Goal: Task Accomplishment & Management: Manage account settings

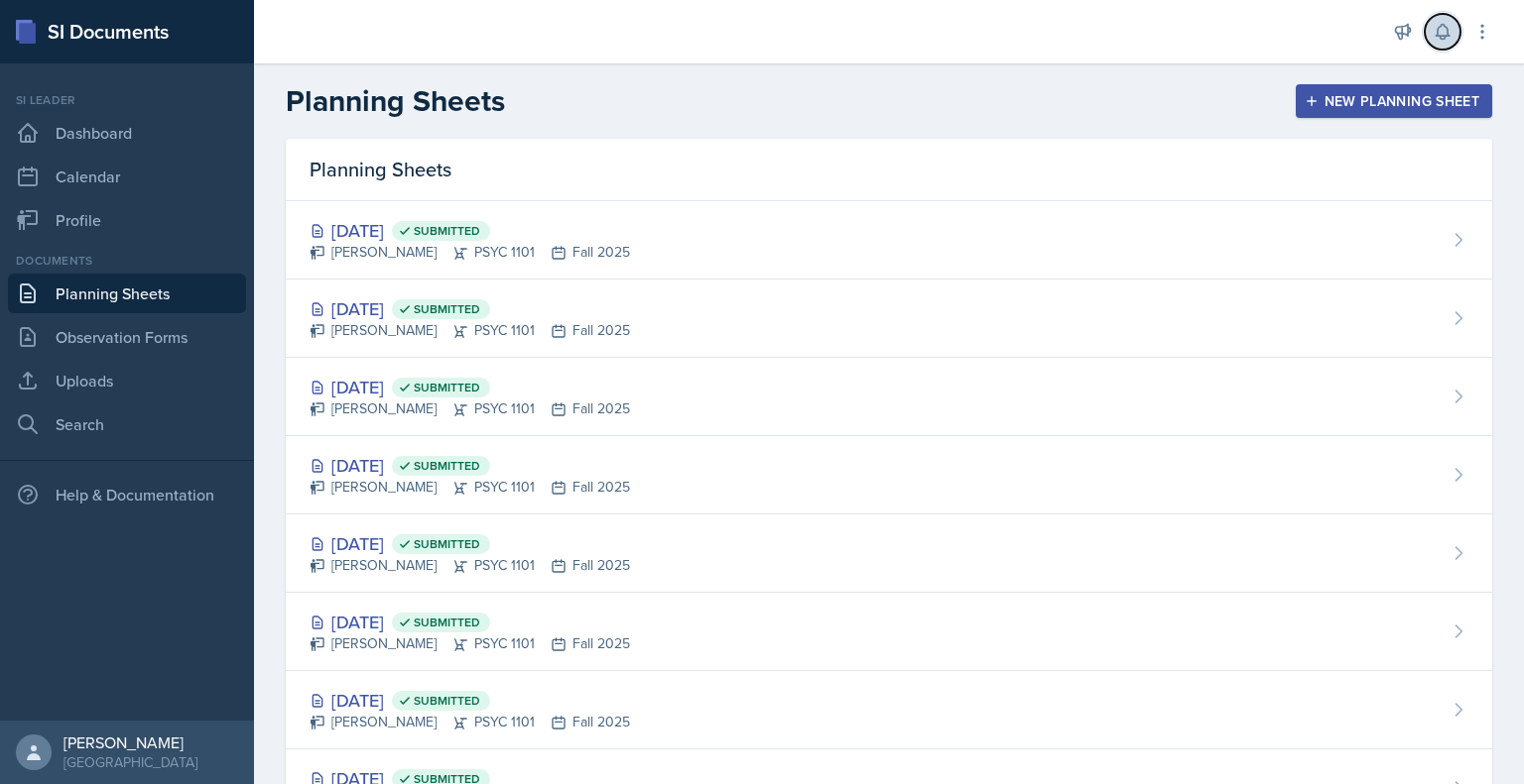
click at [1450, 43] on button at bounding box center [1442, 32] width 36 height 36
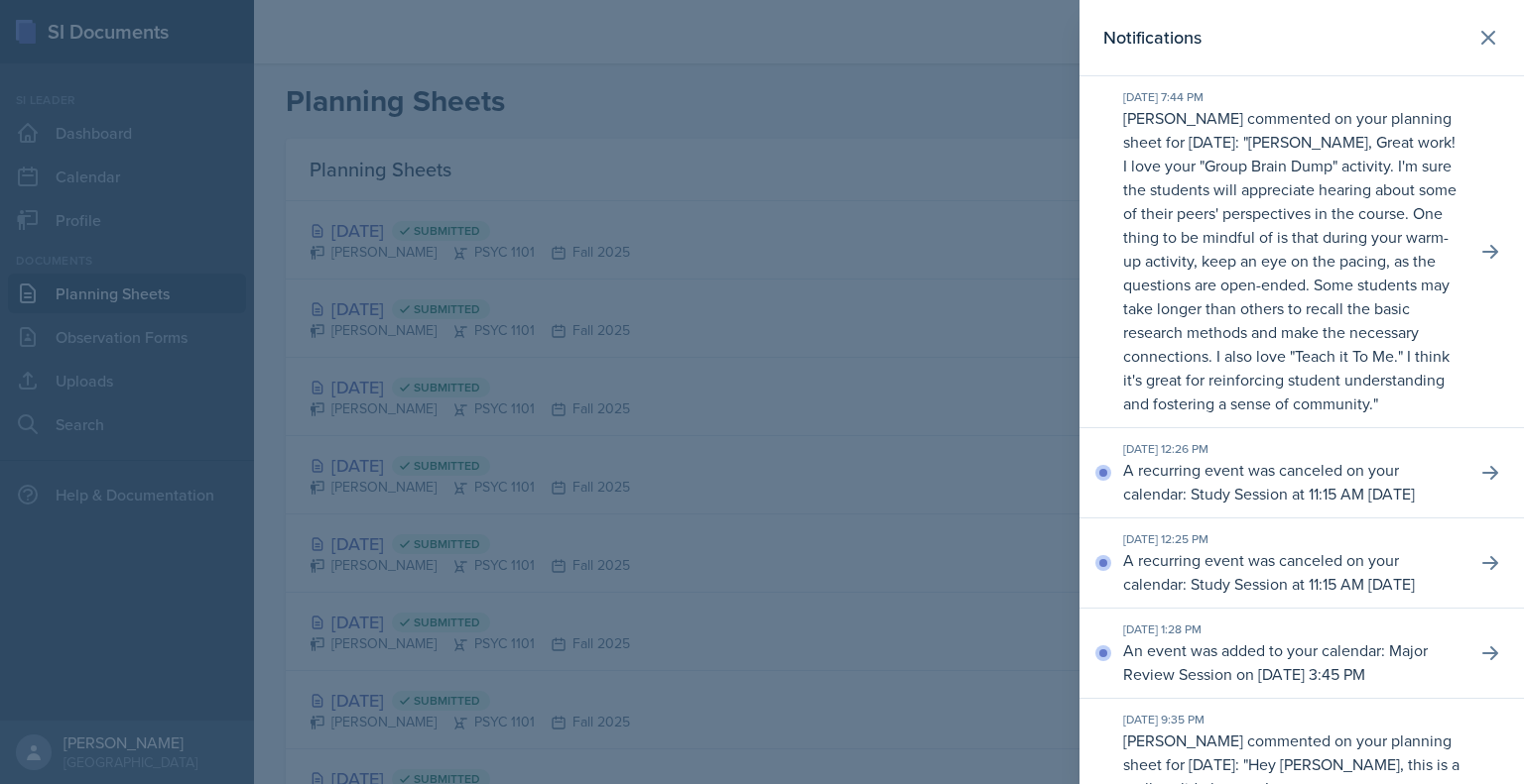
click at [1501, 43] on header "Notifications" at bounding box center [1301, 38] width 444 height 77
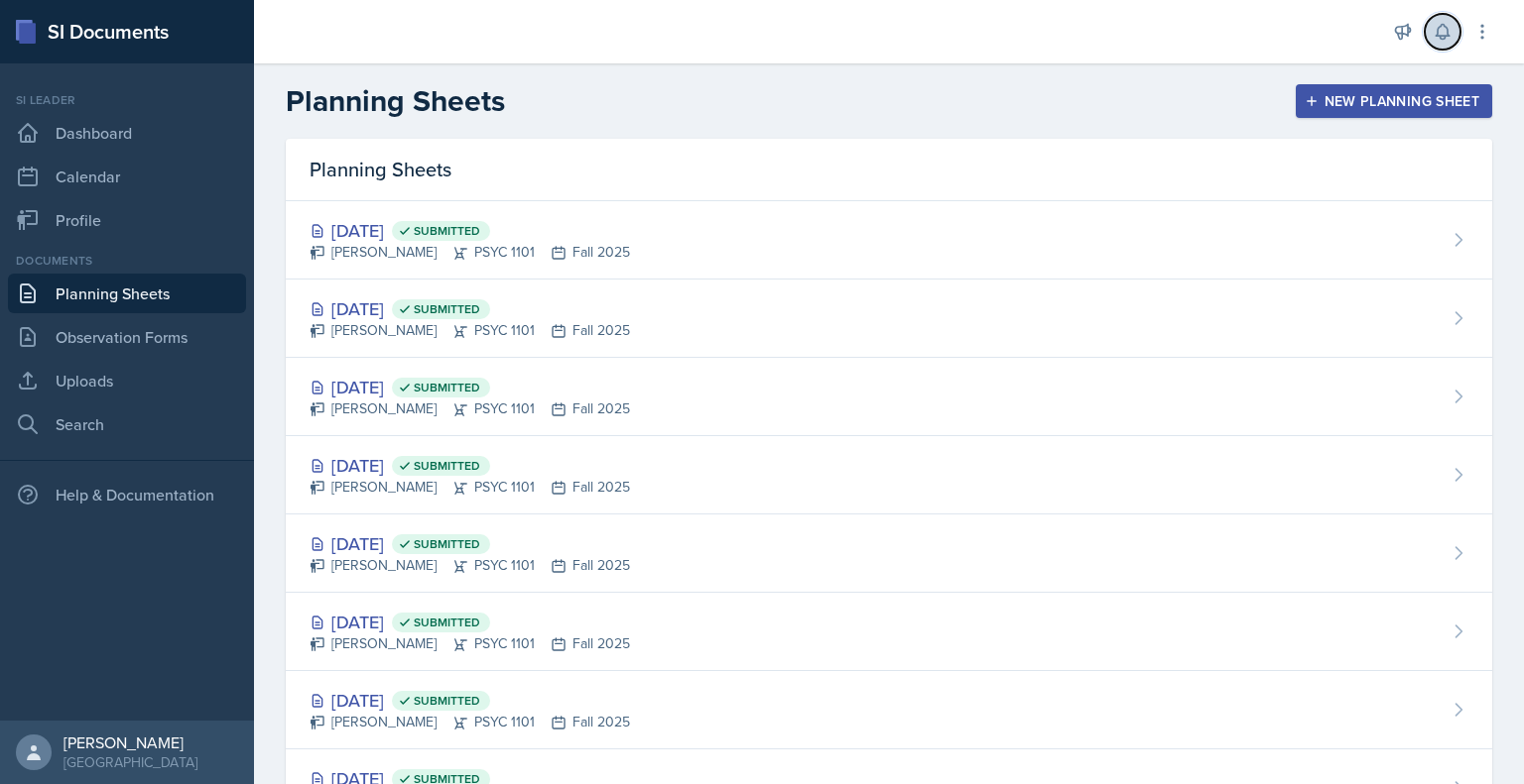
click at [1438, 48] on button at bounding box center [1442, 32] width 36 height 36
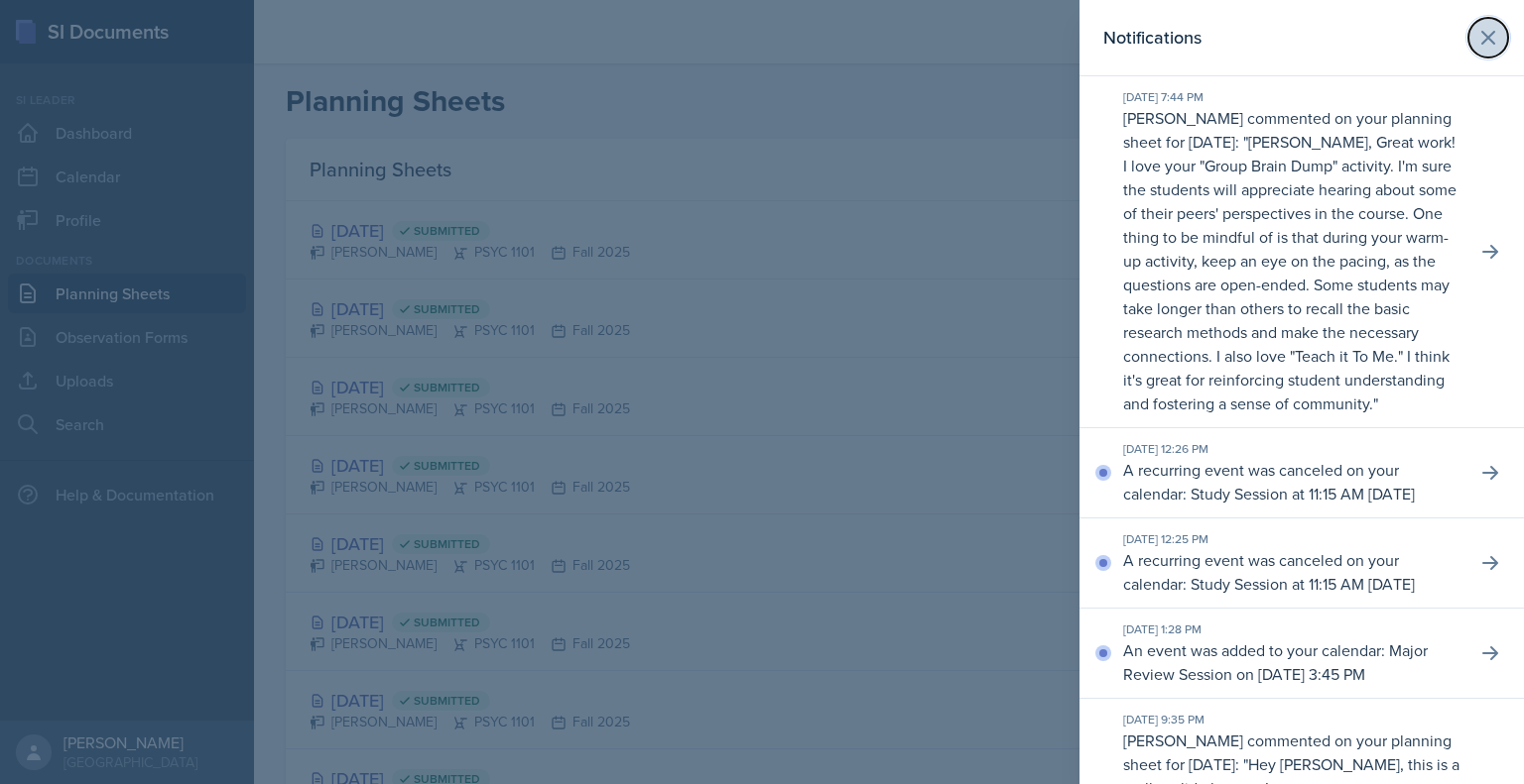
click at [1482, 33] on icon at bounding box center [1488, 38] width 12 height 12
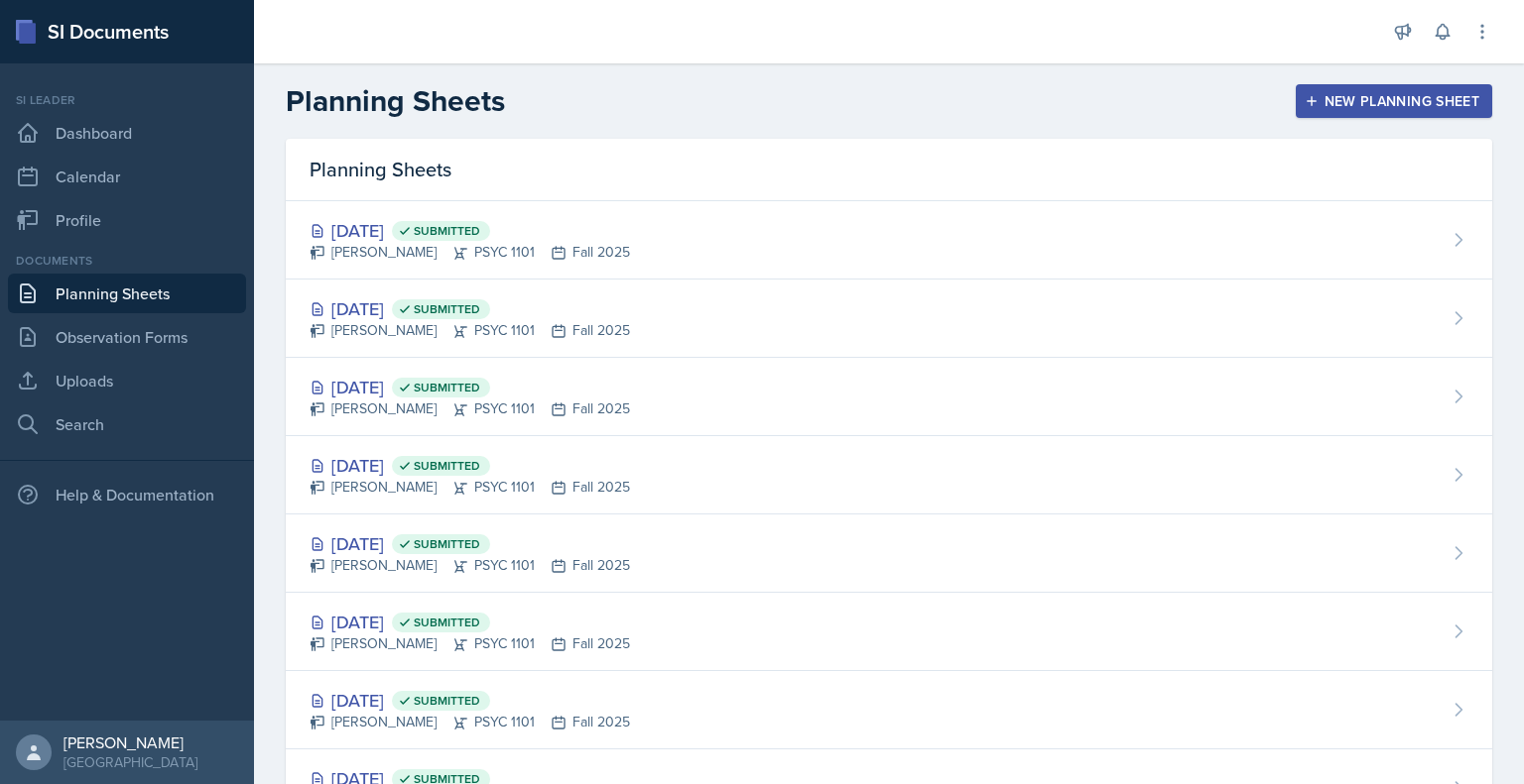
click at [1139, 11] on div at bounding box center [819, 32] width 1099 height 64
